Goal: Task Accomplishment & Management: Manage account settings

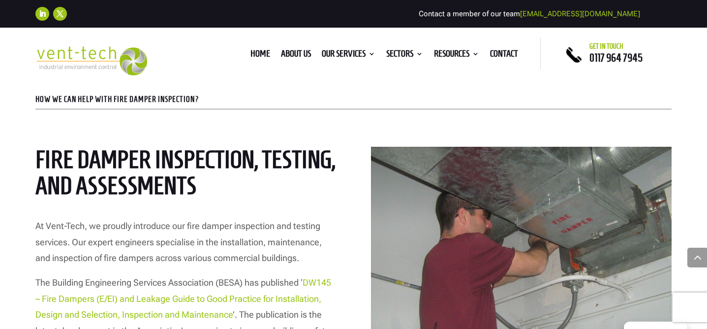
scroll to position [414, 0]
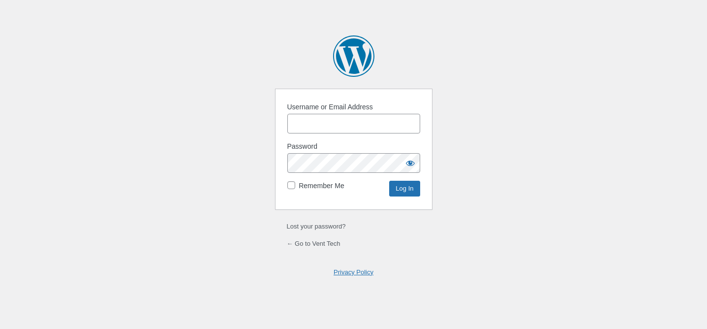
click at [372, 131] on input "Username or Email Address" at bounding box center [353, 124] width 133 height 20
click at [336, 120] on input "rich" at bounding box center [353, 124] width 133 height 20
click at [307, 123] on input "rich" at bounding box center [353, 124] width 133 height 20
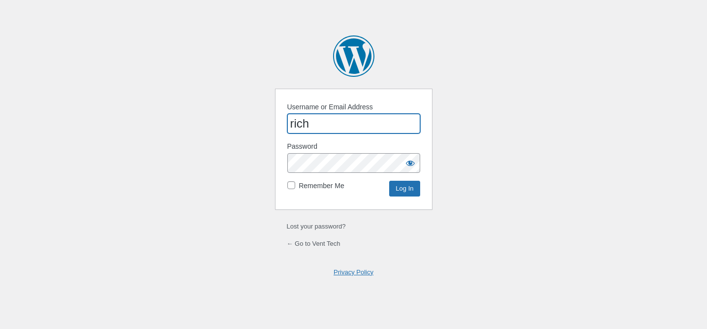
click at [307, 123] on input "rich" at bounding box center [353, 124] width 133 height 20
paste input "Flexdig"
type input "Flexdig"
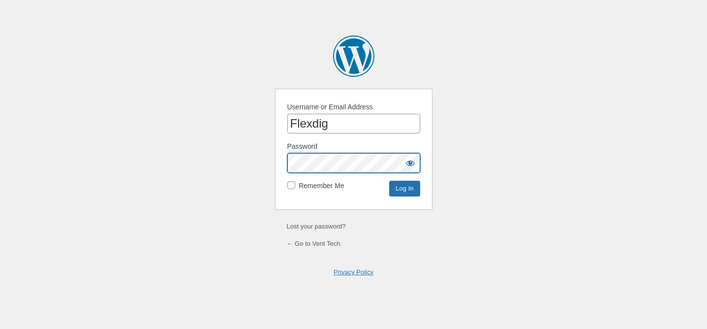
scroll to position [0, 60]
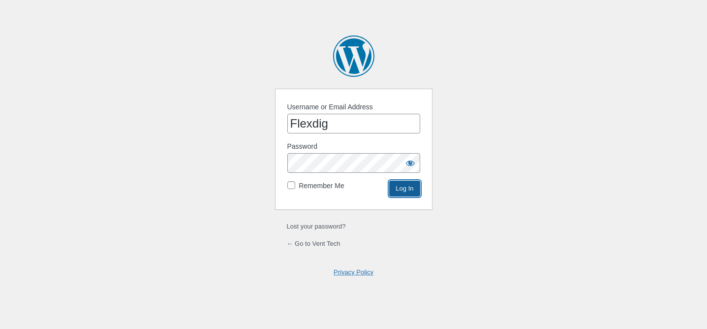
click at [402, 188] on input "Log In" at bounding box center [404, 189] width 31 height 16
